Goal: Find specific fact

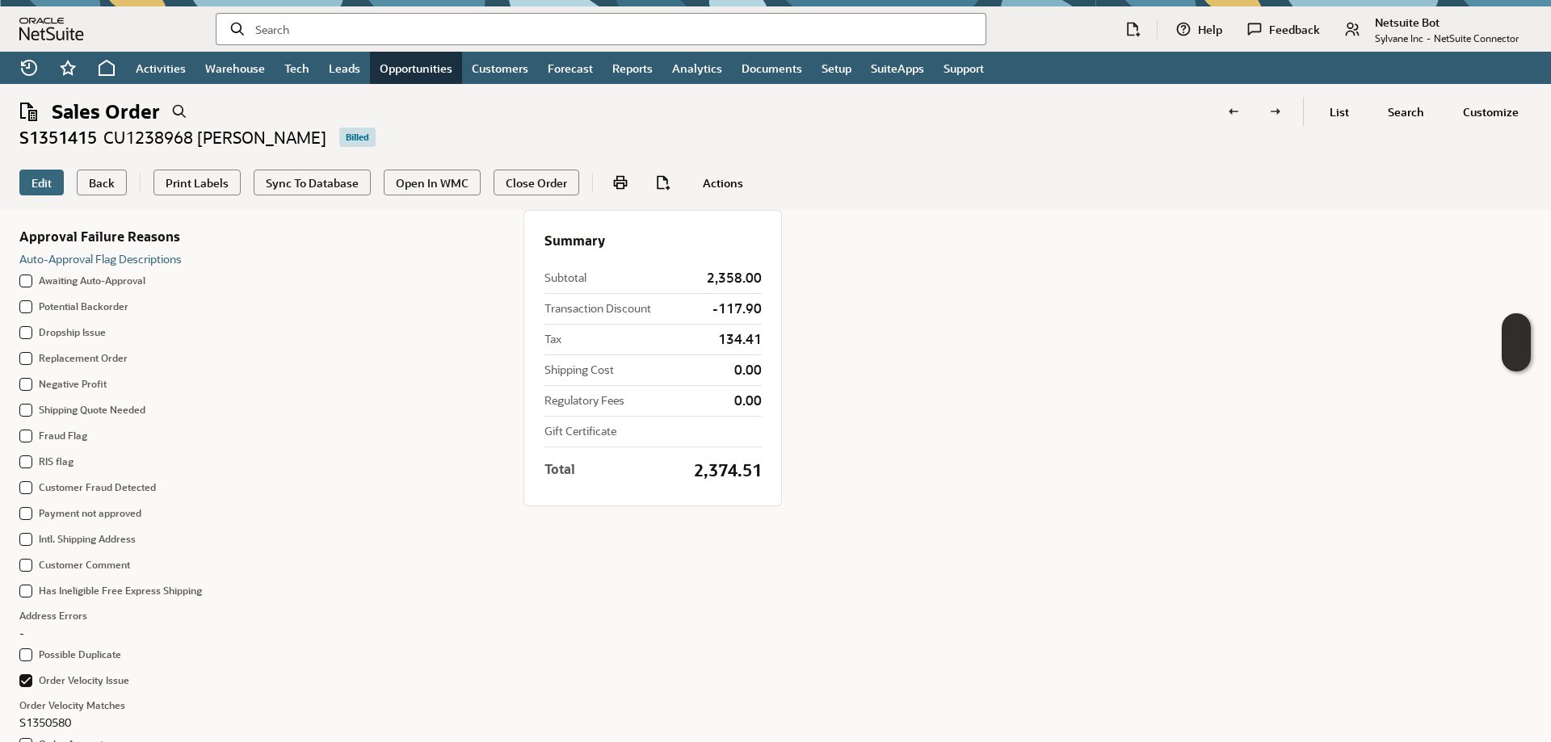
click at [336, 31] on input "text" at bounding box center [613, 29] width 717 height 16
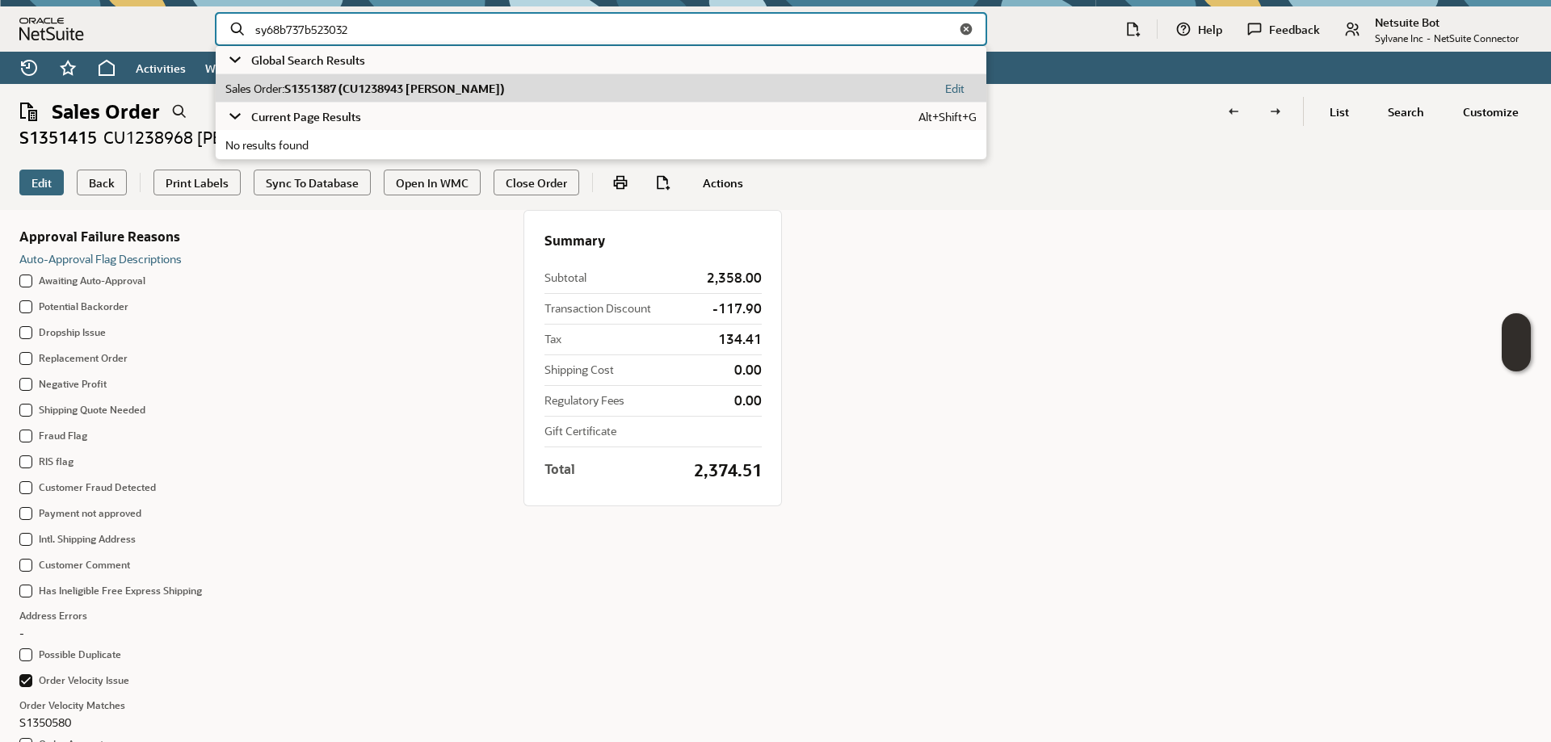
type input "sy68b737b523032"
click at [307, 89] on span "S1351387 (CU1238943 Charles Friese)" at bounding box center [394, 88] width 220 height 15
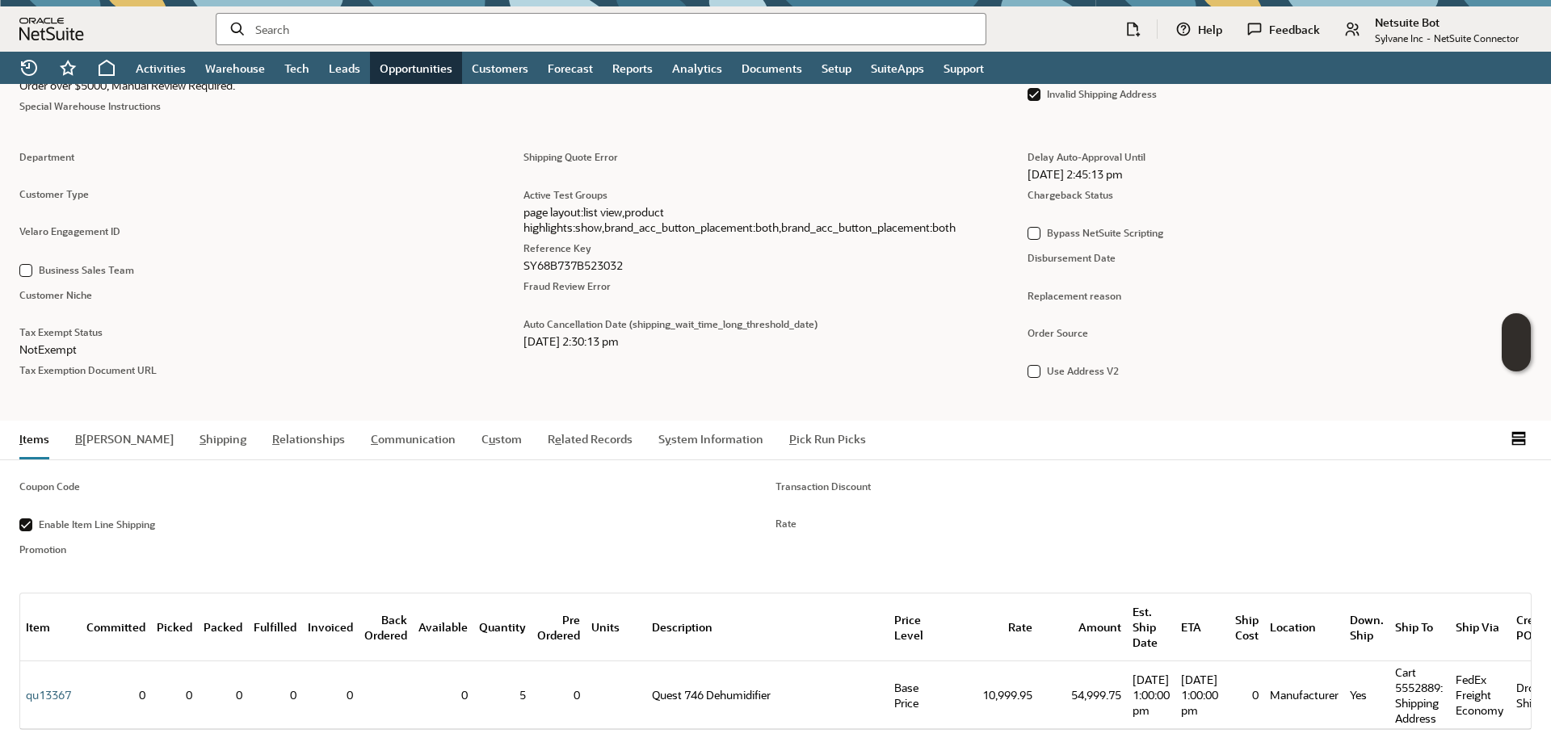
scroll to position [1198, 0]
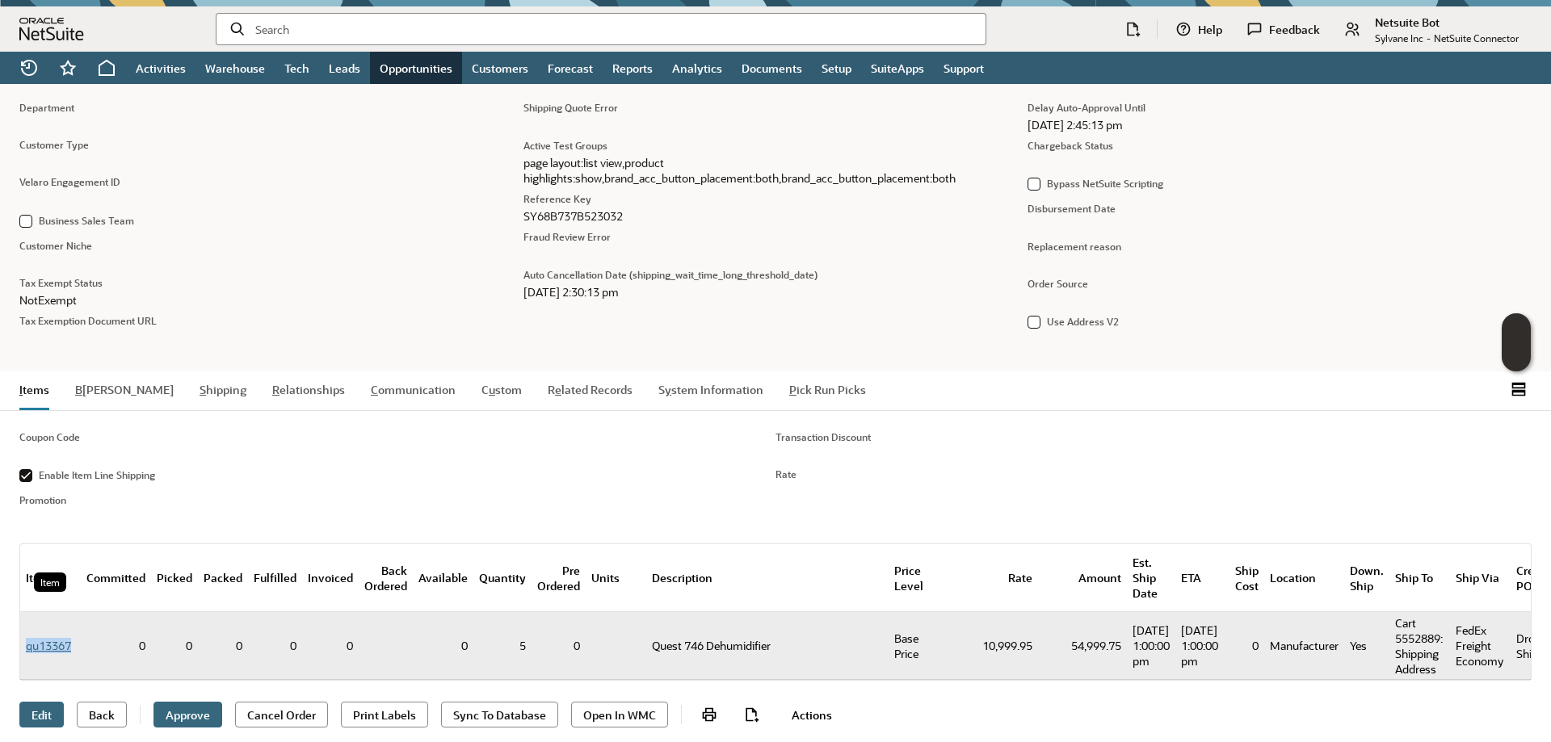
drag, startPoint x: 78, startPoint y: 635, endPoint x: 27, endPoint y: 637, distance: 50.1
click at [27, 637] on td "qu13367" at bounding box center [50, 646] width 61 height 68
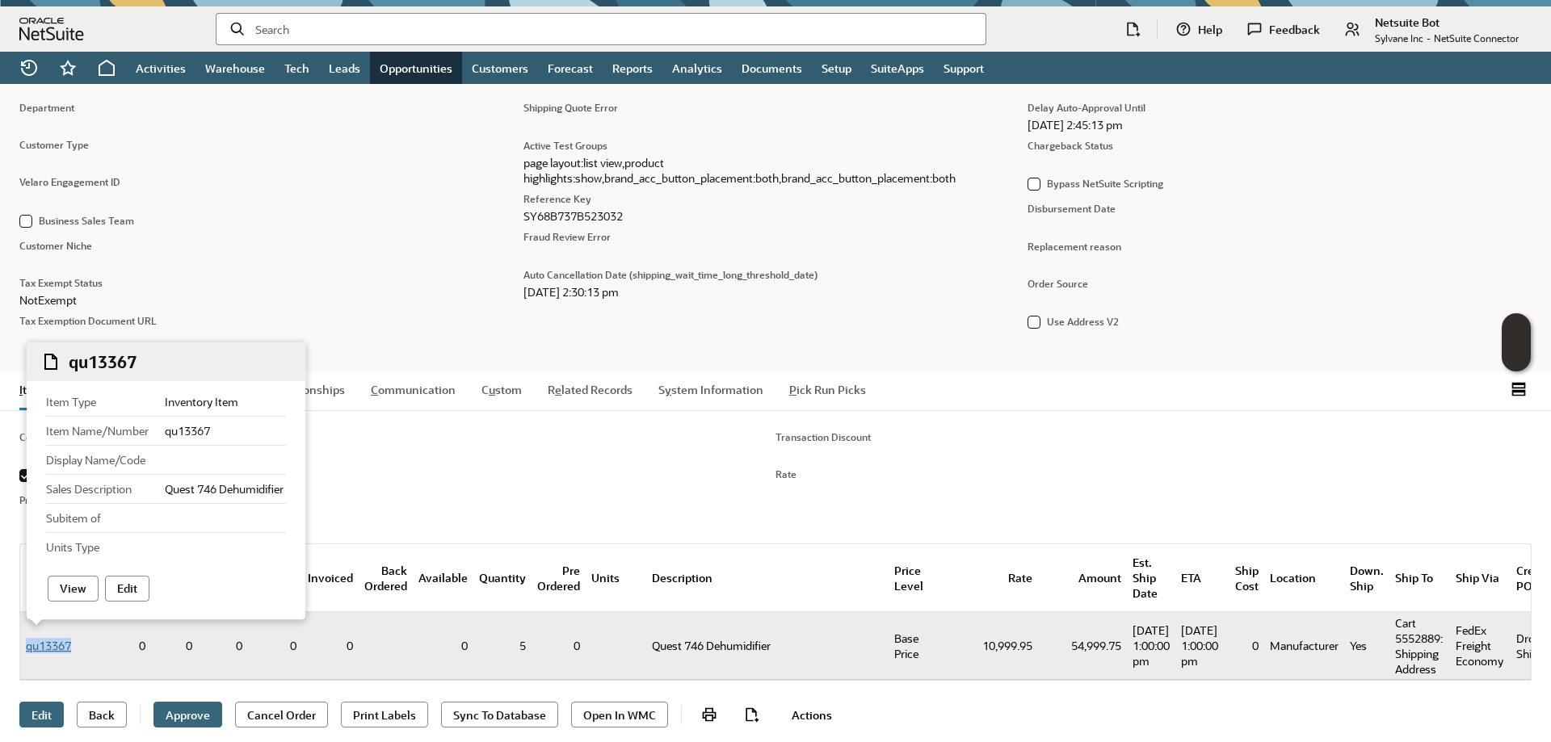
copy link "qu13367"
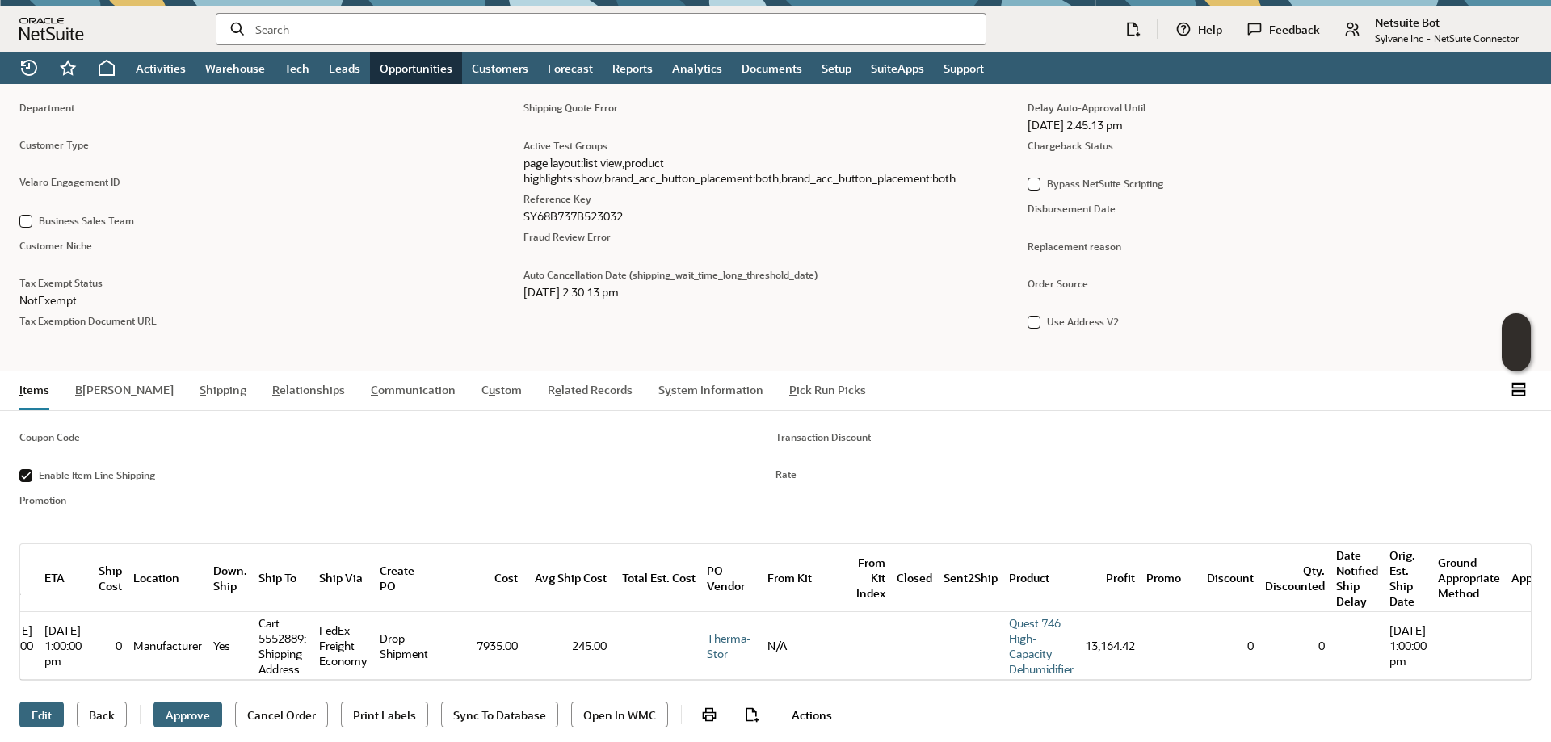
scroll to position [0, 1141]
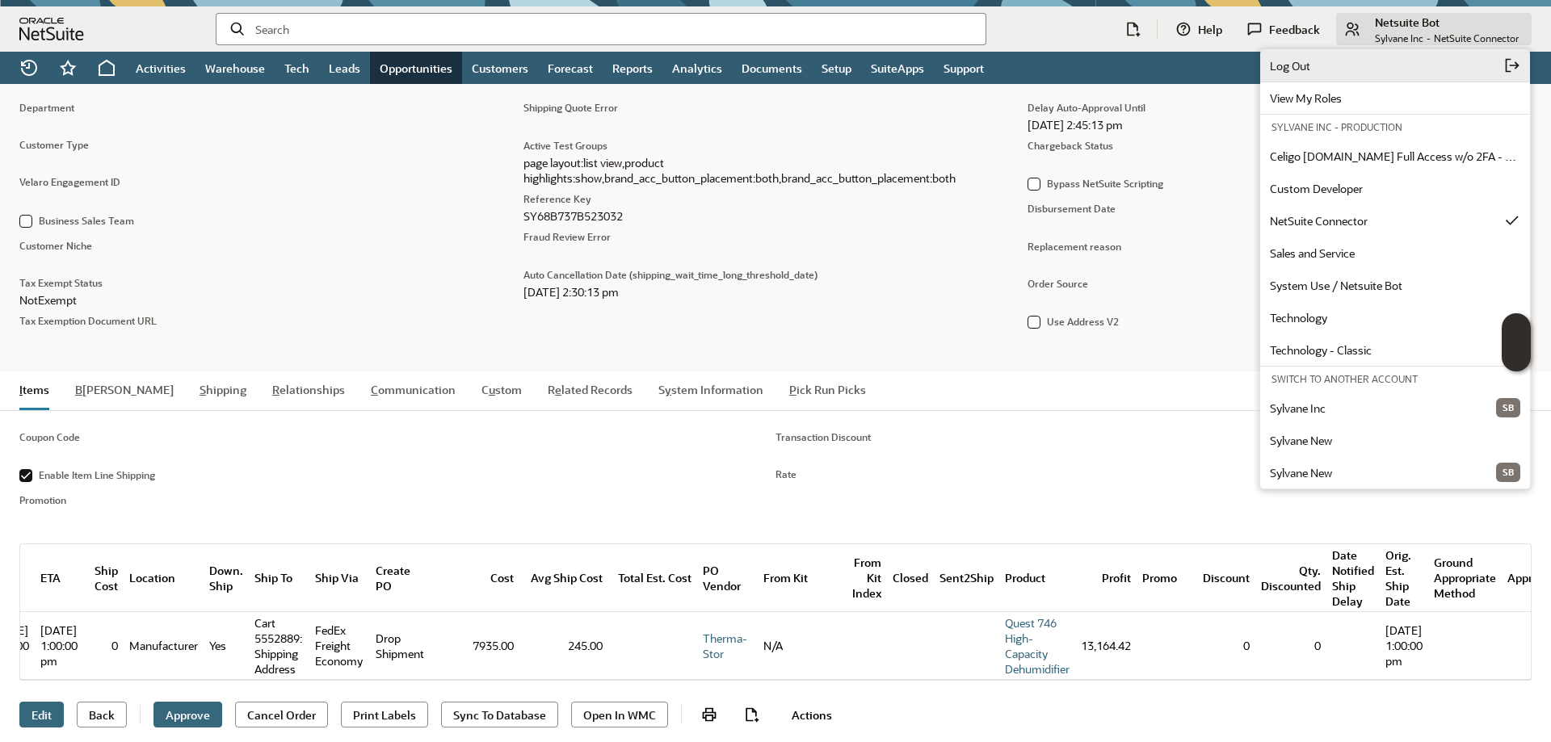
click at [1379, 68] on span "Log Out" at bounding box center [1387, 65] width 234 height 15
